Goal: Information Seeking & Learning: Find specific page/section

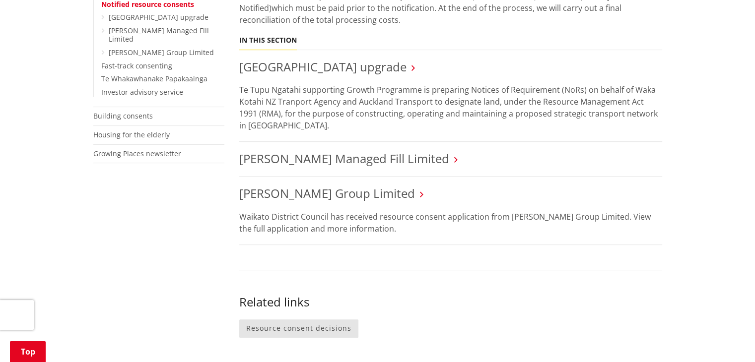
scroll to position [408, 0]
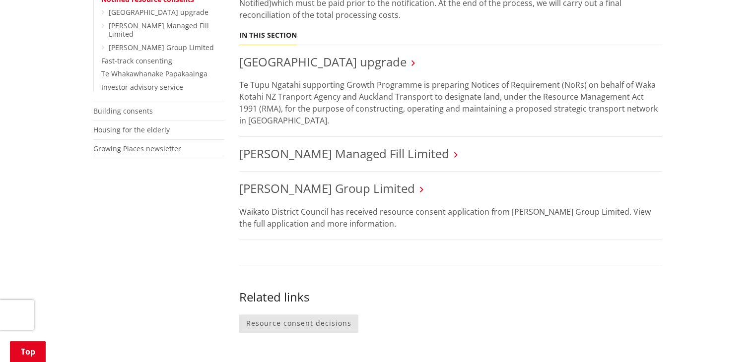
click at [754, 171] on html "Skip to content Toggle search Toggle navigation Services and facilities Recreat…" at bounding box center [377, 278] width 755 height 1373
click at [302, 188] on link "Sanderson Group Limited" at bounding box center [327, 188] width 176 height 16
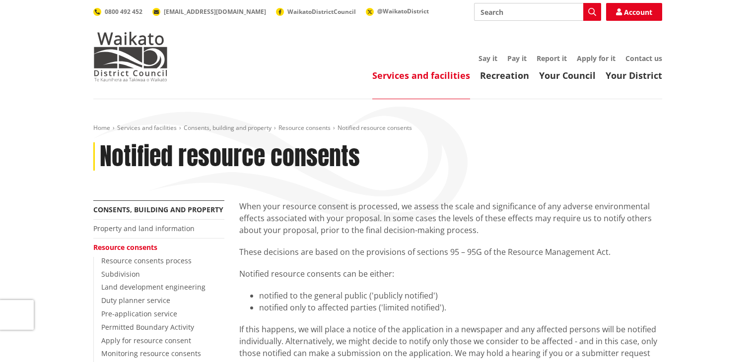
scroll to position [408, 0]
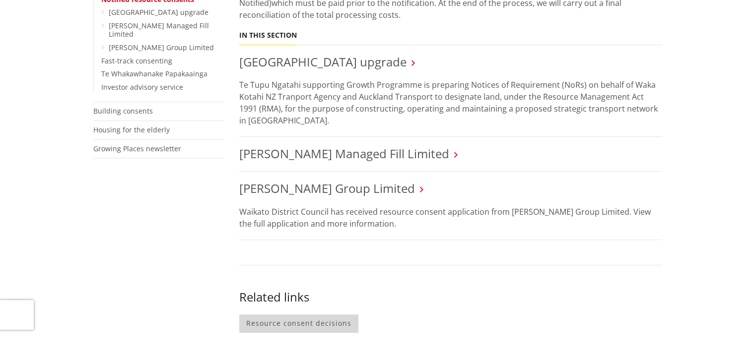
click at [336, 316] on link "Resource consent decisions" at bounding box center [298, 324] width 119 height 18
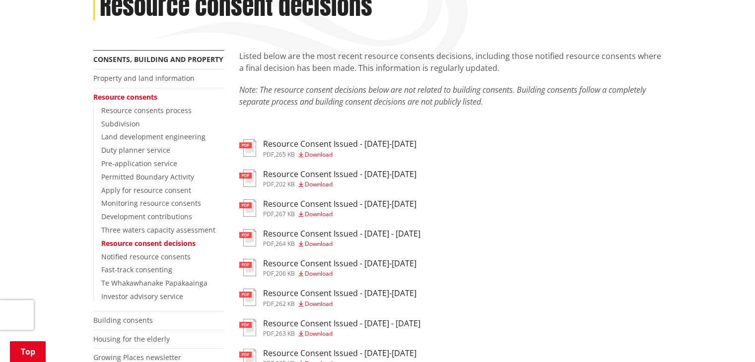
scroll to position [155, 0]
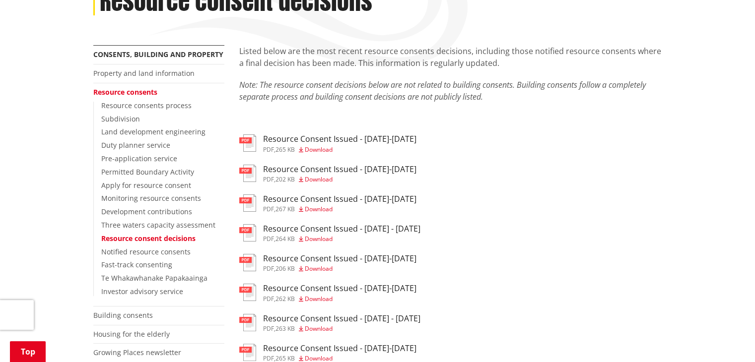
click at [338, 143] on h3 "Resource Consent Issued - [DATE]-[DATE]" at bounding box center [339, 138] width 153 height 9
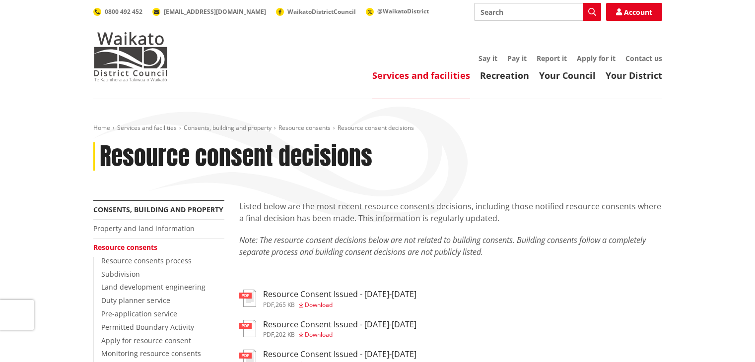
scroll to position [155, 0]
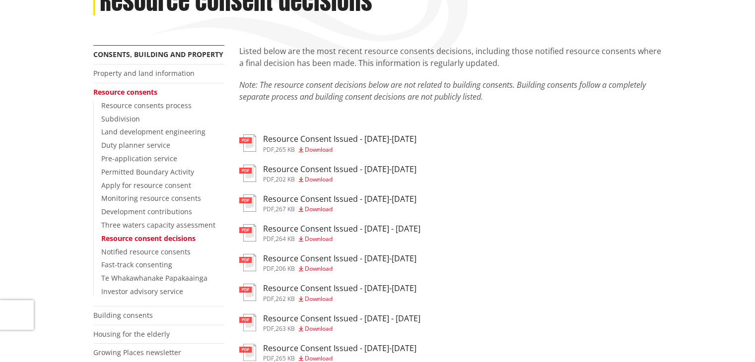
click at [343, 174] on h3 "Resource Consent Issued - [DATE]-[DATE]" at bounding box center [339, 169] width 153 height 9
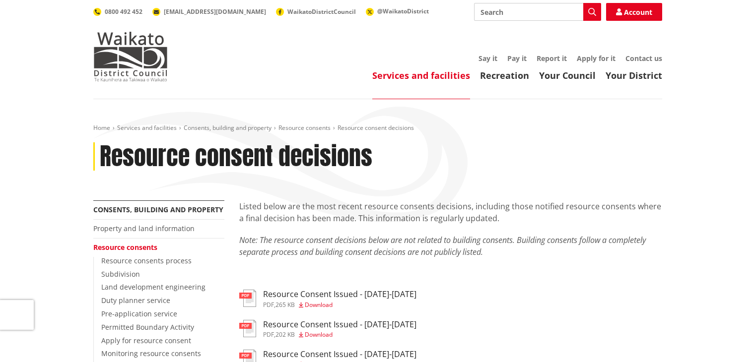
scroll to position [155, 0]
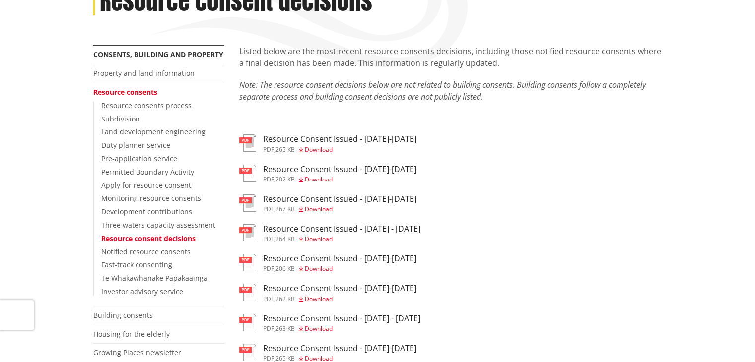
click at [369, 199] on h3 "Resource Consent Issued - 4-10 Aug 2025" at bounding box center [339, 199] width 153 height 9
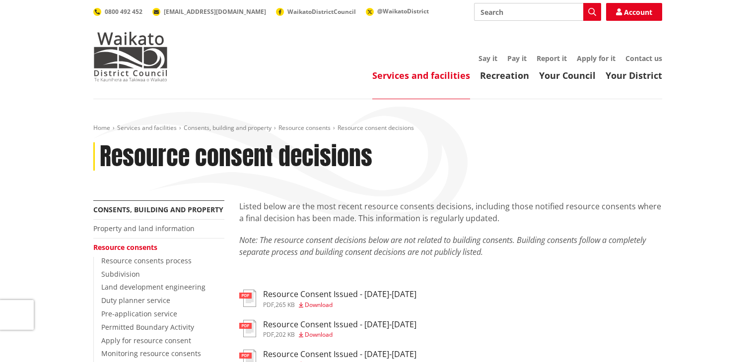
scroll to position [155, 0]
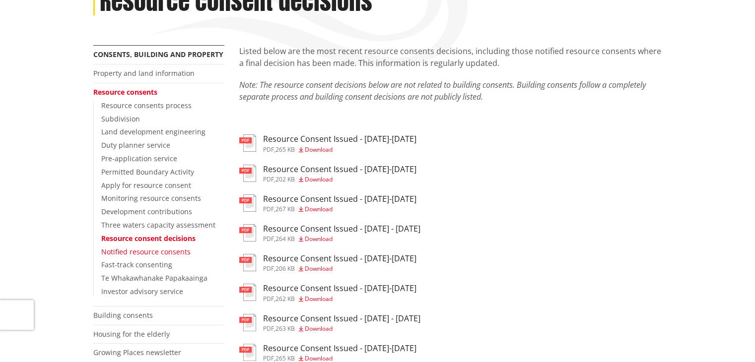
click at [153, 252] on link "Notified resource consents" at bounding box center [145, 251] width 89 height 9
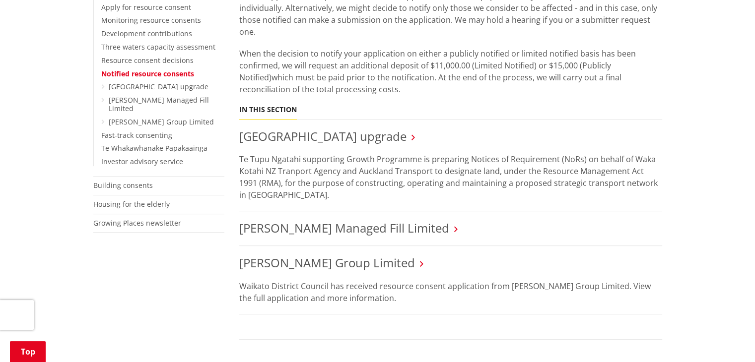
scroll to position [337, 0]
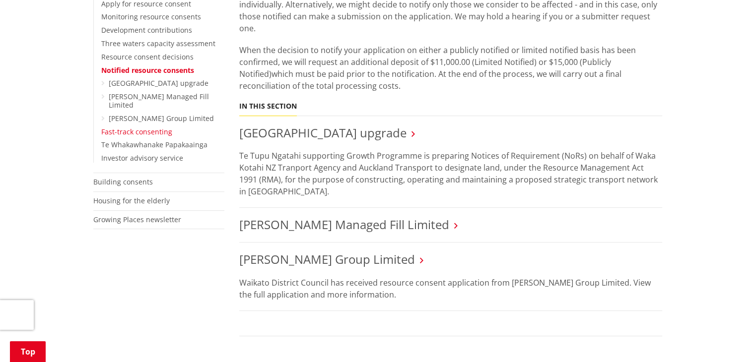
click at [147, 134] on link "Fast-track consenting" at bounding box center [136, 131] width 71 height 9
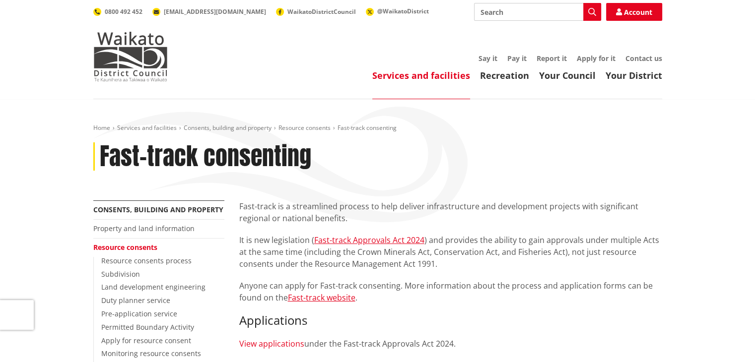
click at [279, 339] on link "View applications" at bounding box center [271, 343] width 65 height 11
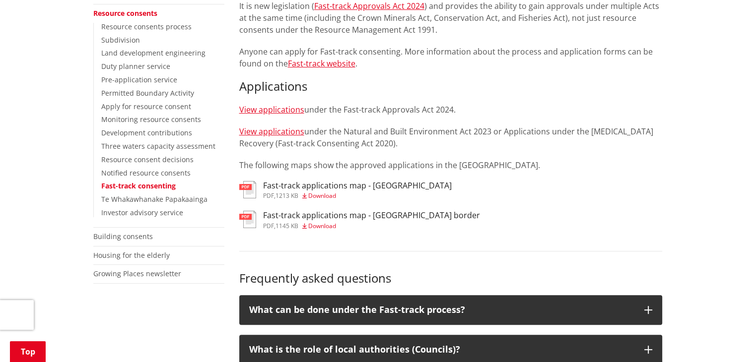
scroll to position [227, 0]
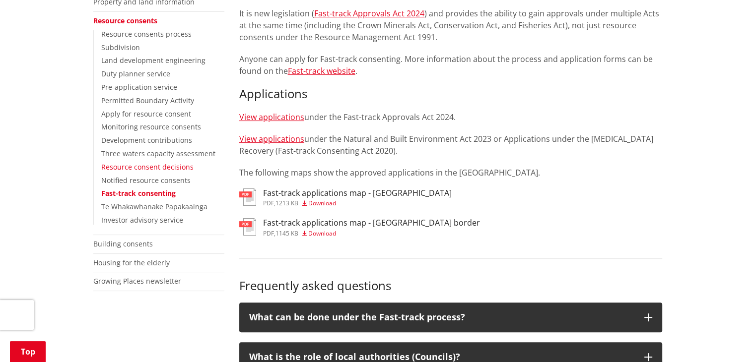
click at [160, 168] on link "Resource consent decisions" at bounding box center [147, 166] width 92 height 9
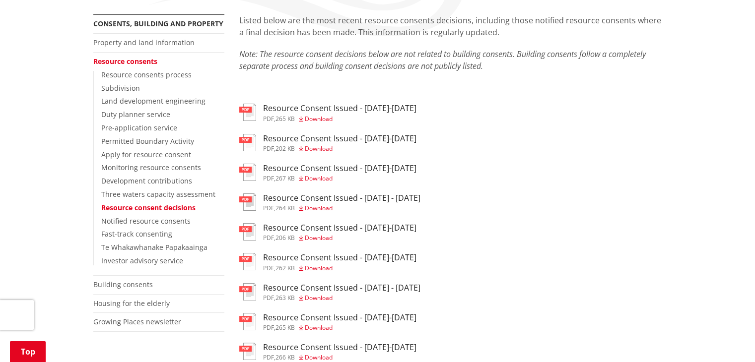
scroll to position [204, 0]
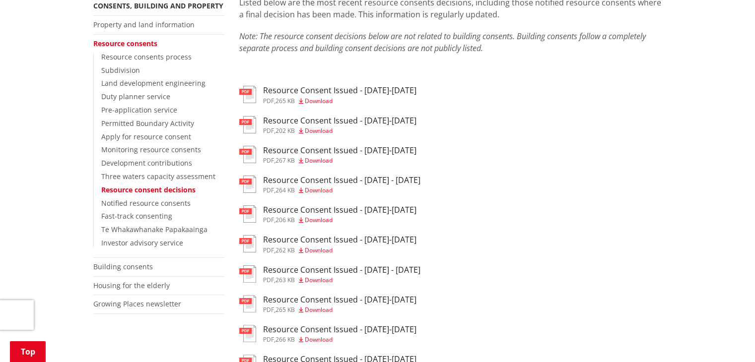
click at [374, 177] on h3 "Resource Consent Issued - [DATE] - [DATE]" at bounding box center [341, 180] width 157 height 9
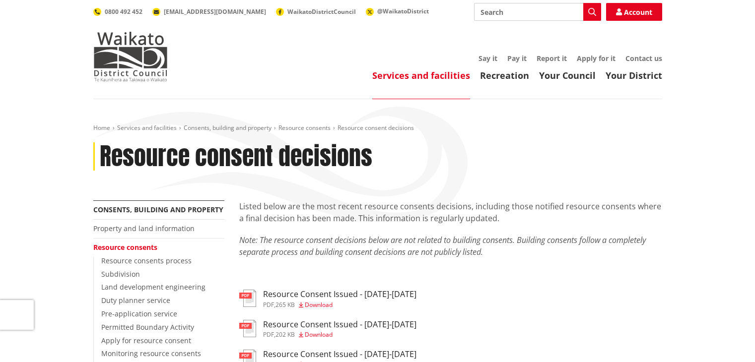
scroll to position [204, 0]
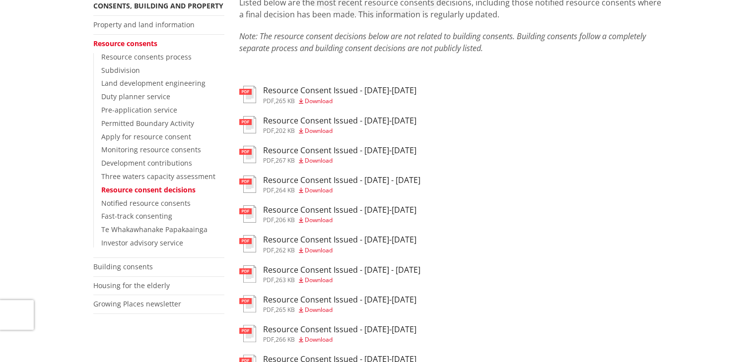
click at [351, 213] on h3 "Resource Consent Issued - [DATE]-[DATE]" at bounding box center [339, 209] width 153 height 9
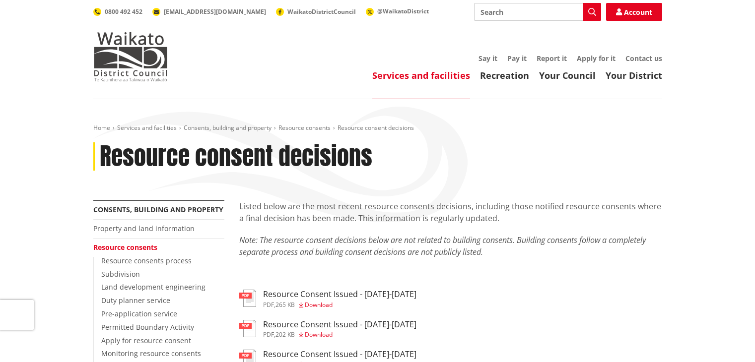
scroll to position [204, 0]
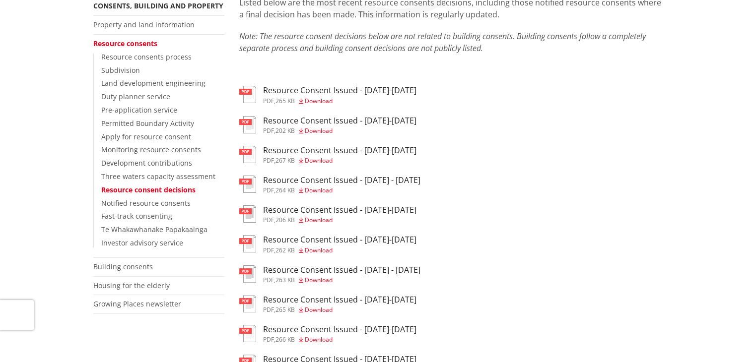
click at [334, 242] on h3 "Resource Consent Issued - [DATE]-[DATE]" at bounding box center [339, 239] width 153 height 9
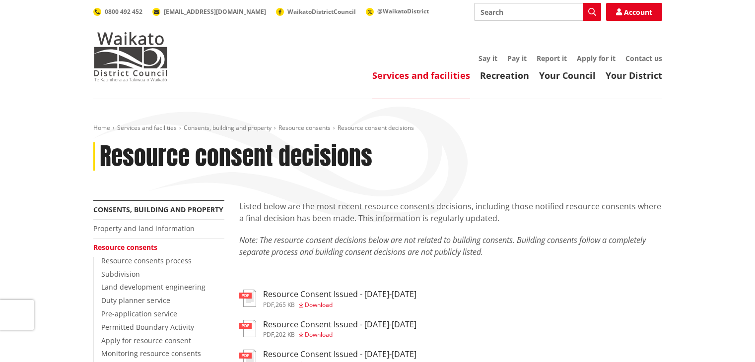
scroll to position [204, 0]
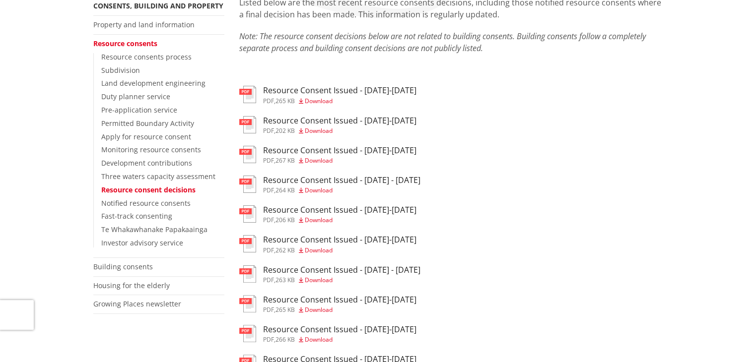
click at [379, 339] on div "Resource Consent Issued - 7-13 Jul 2025 pdf , 266 KB Download" at bounding box center [339, 334] width 153 height 18
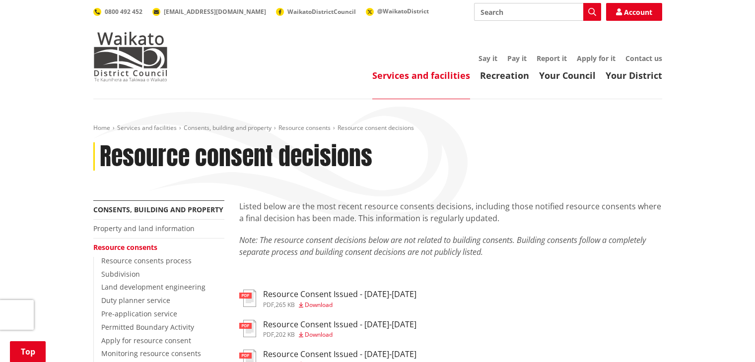
scroll to position [204, 0]
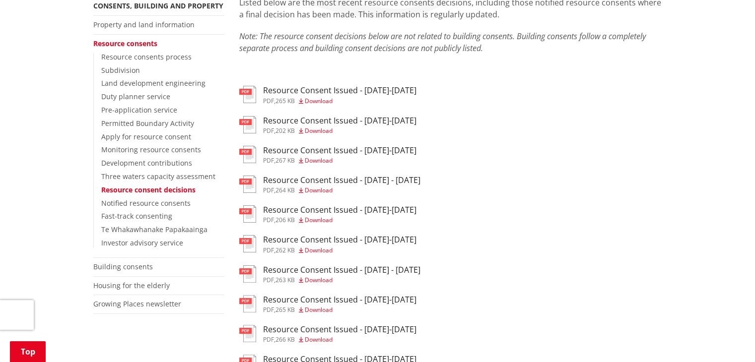
click at [383, 335] on h3 "Resource Consent Issued - [DATE]-[DATE]" at bounding box center [339, 329] width 153 height 9
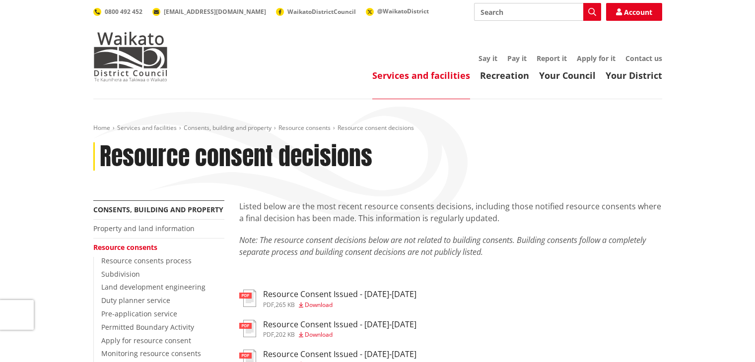
scroll to position [204, 0]
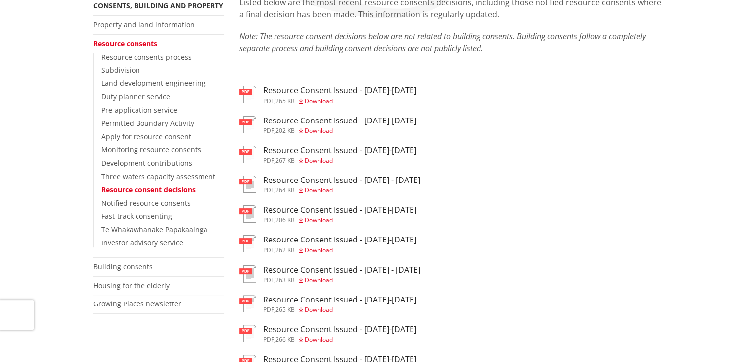
click at [364, 305] on h3 "Resource Consent Issued - 23-29 Jun 2025" at bounding box center [339, 299] width 153 height 9
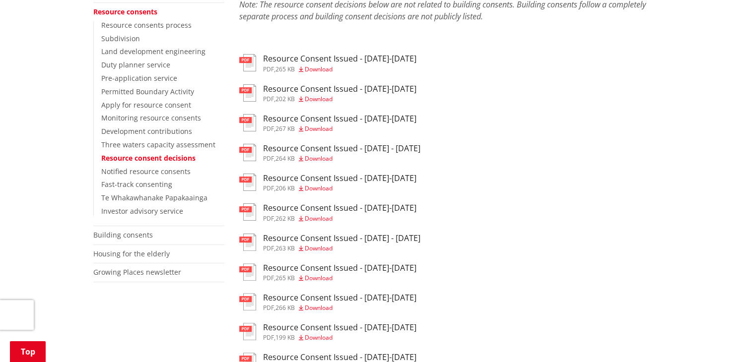
scroll to position [248, 0]
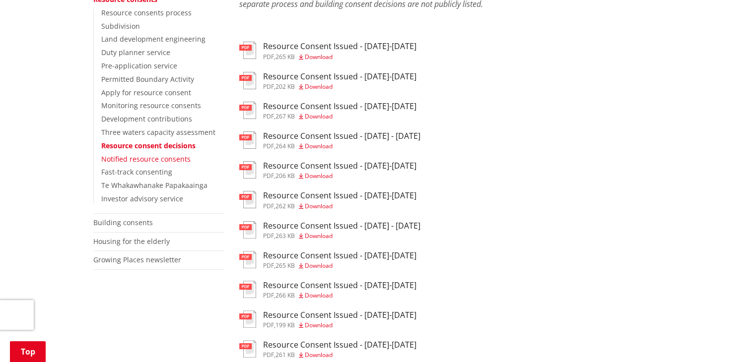
click at [170, 156] on link "Notified resource consents" at bounding box center [145, 158] width 89 height 9
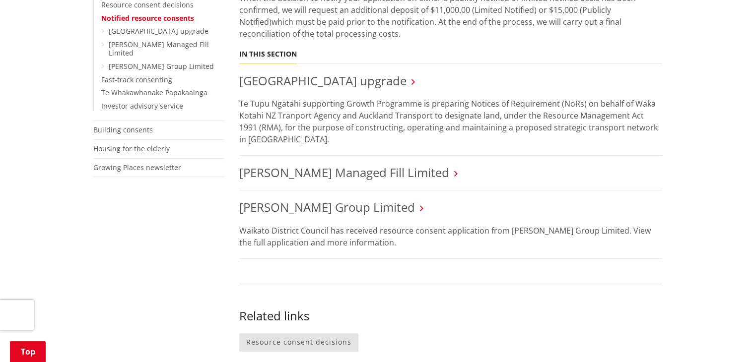
scroll to position [378, 0]
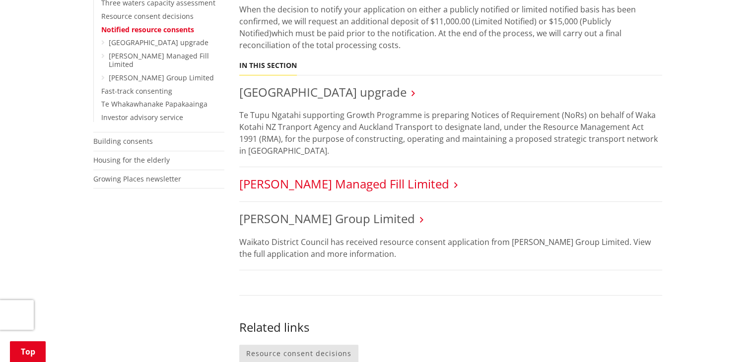
click at [372, 190] on link "[PERSON_NAME] Managed Fill Limited" at bounding box center [344, 184] width 210 height 16
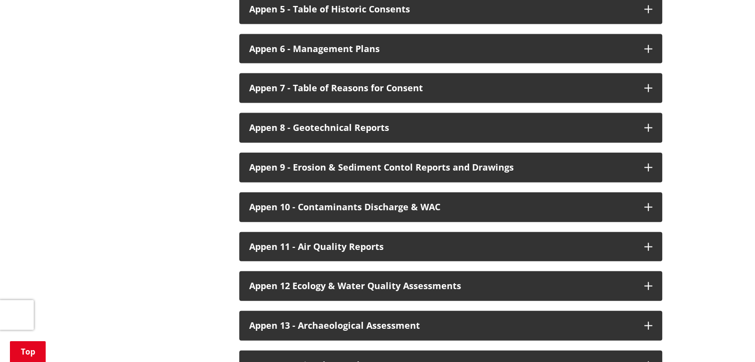
scroll to position [2315, 0]
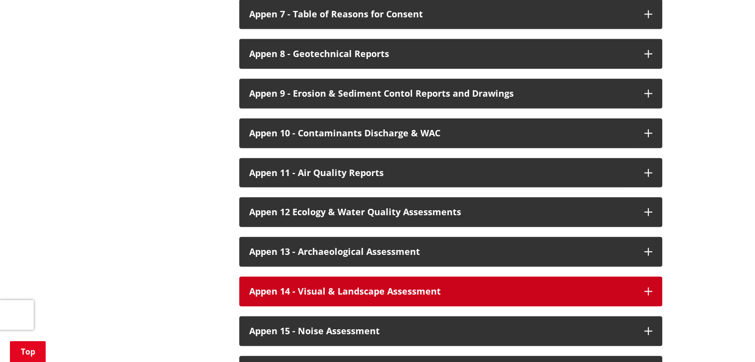
click at [522, 280] on button "Appen 14 - Visual & Landscape Assessment" at bounding box center [450, 292] width 423 height 30
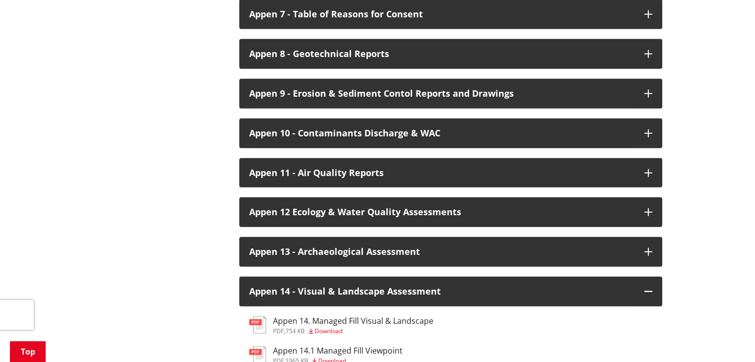
click at [414, 317] on h3 "Appen 14. Managed Fill Visual & Landscape" at bounding box center [353, 321] width 160 height 9
